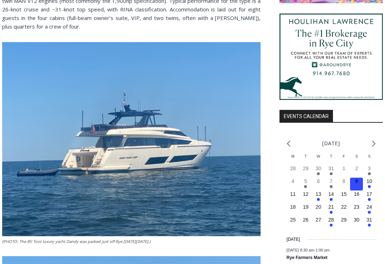
scroll to position [463, 0]
